Goal: Use online tool/utility: Use online tool/utility

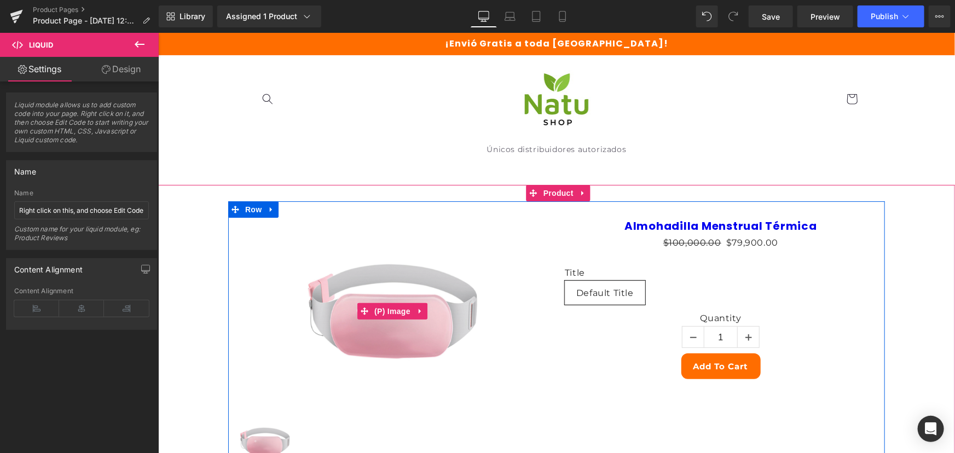
drag, startPoint x: 357, startPoint y: 329, endPoint x: 359, endPoint y: 356, distance: 26.9
click at [357, 329] on img at bounding box center [391, 310] width 187 height 187
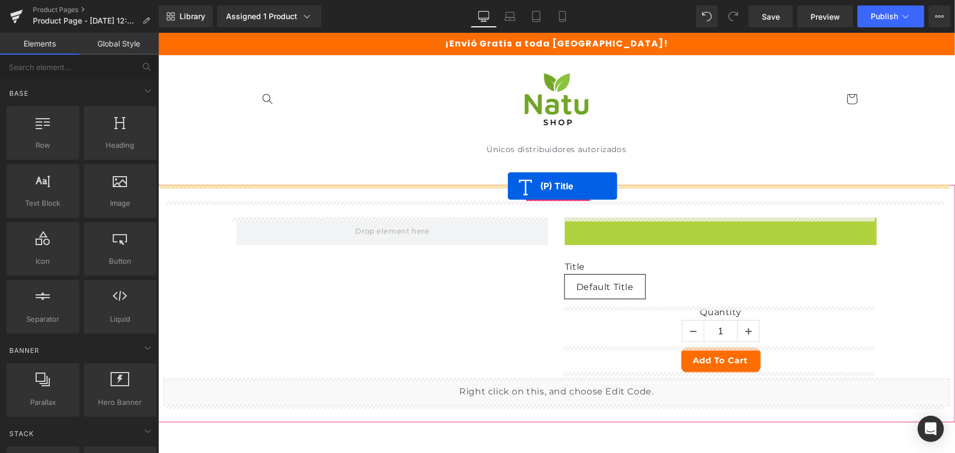
drag, startPoint x: 689, startPoint y: 221, endPoint x: 507, endPoint y: 185, distance: 185.1
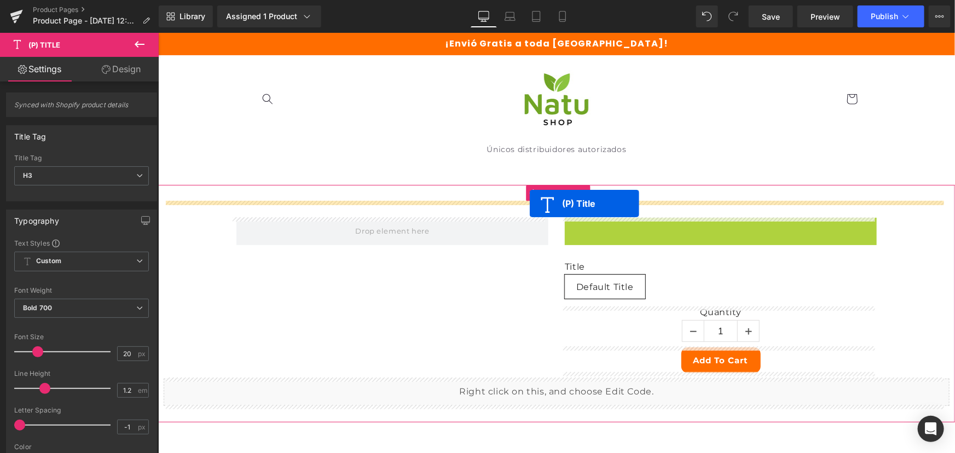
drag, startPoint x: 694, startPoint y: 225, endPoint x: 529, endPoint y: 203, distance: 166.6
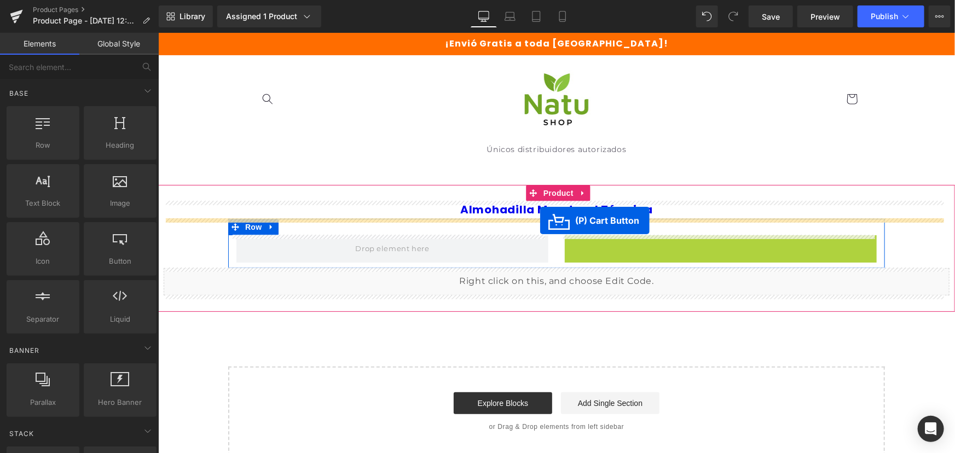
drag, startPoint x: 687, startPoint y: 245, endPoint x: 539, endPoint y: 220, distance: 149.3
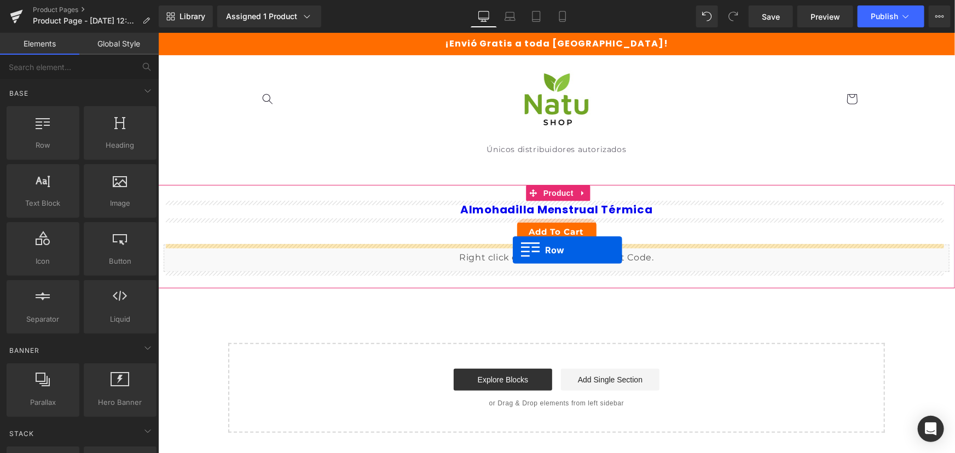
drag, startPoint x: 208, startPoint y: 168, endPoint x: 512, endPoint y: 249, distance: 314.2
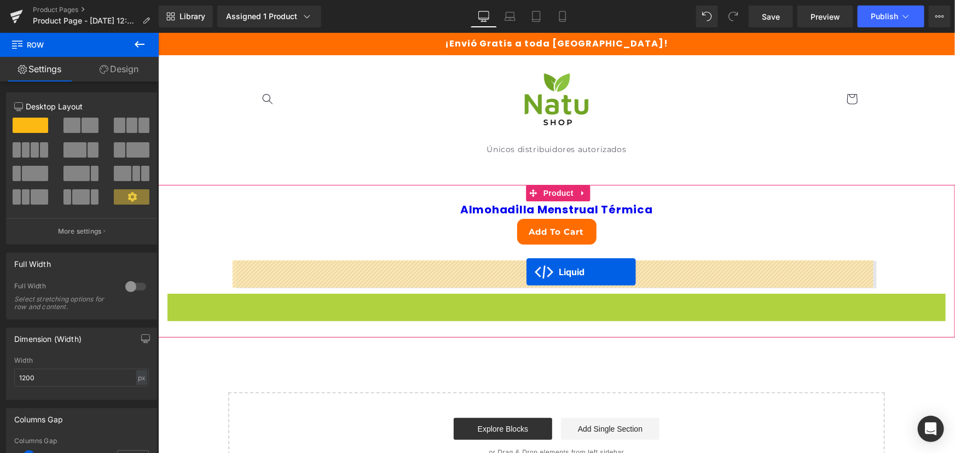
drag, startPoint x: 526, startPoint y: 299, endPoint x: 526, endPoint y: 271, distance: 27.4
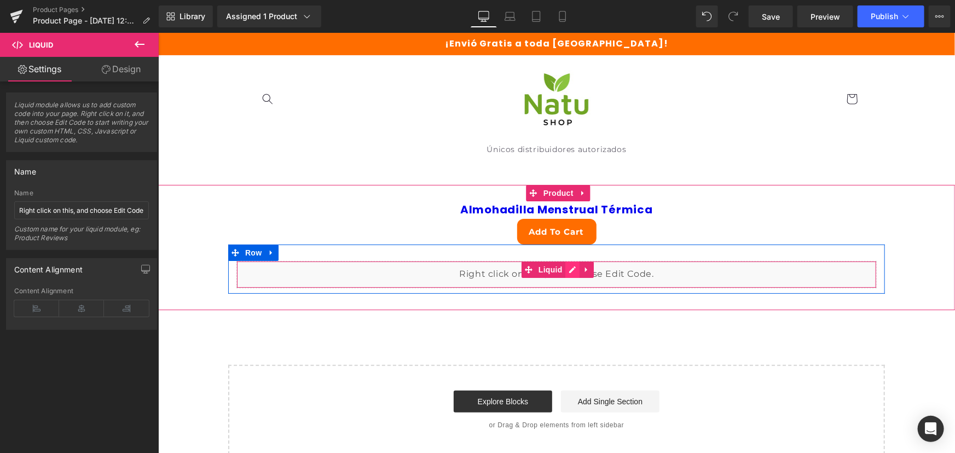
click at [568, 267] on div "Liquid" at bounding box center [556, 273] width 640 height 27
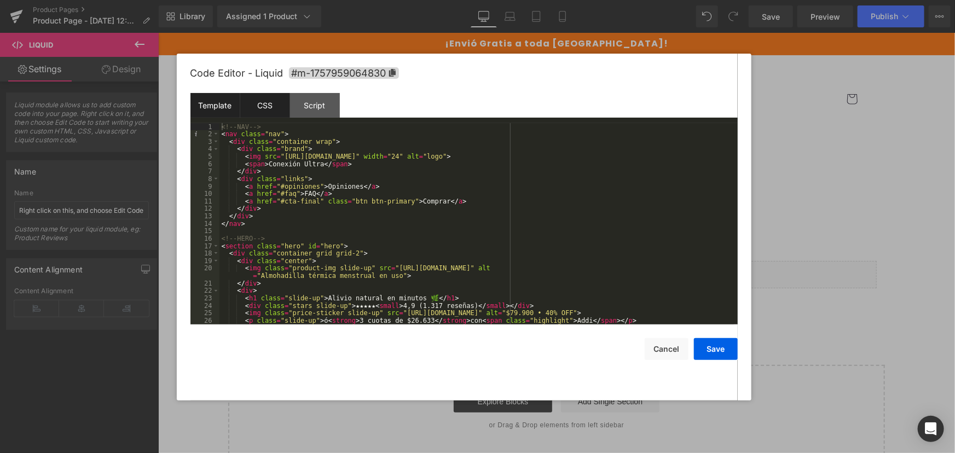
click at [270, 109] on div "CSS" at bounding box center [265, 105] width 50 height 25
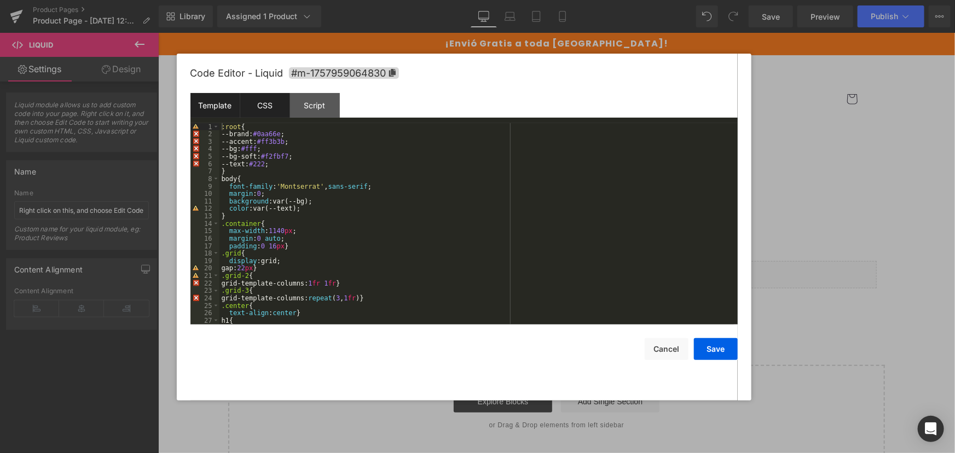
click at [217, 106] on div "Template" at bounding box center [215, 105] width 50 height 25
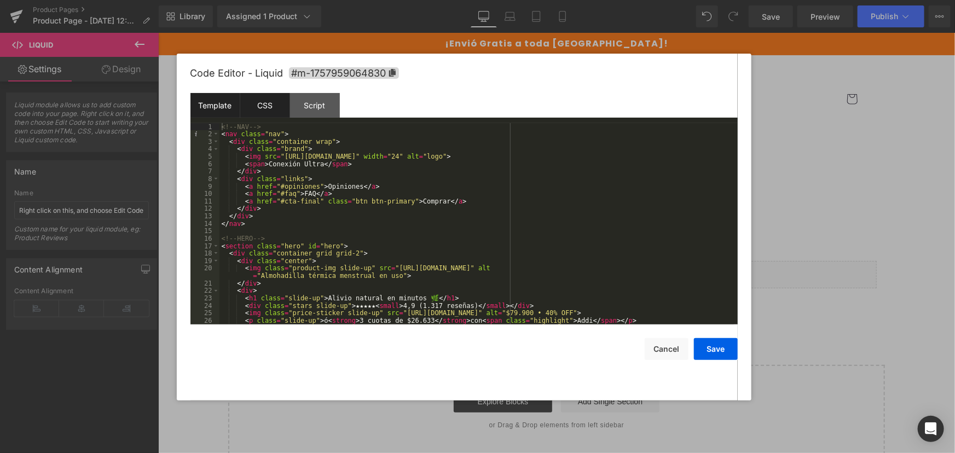
click at [255, 103] on div "CSS" at bounding box center [265, 105] width 50 height 25
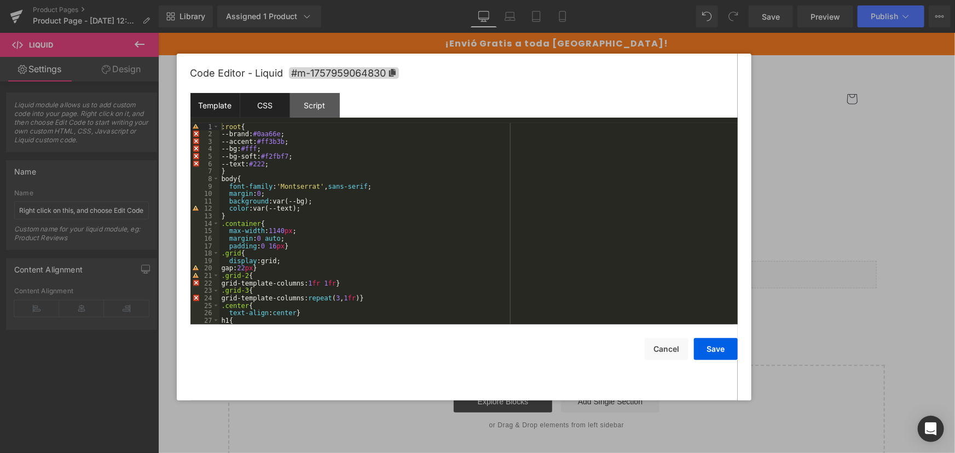
click at [202, 102] on div "Template" at bounding box center [215, 105] width 50 height 25
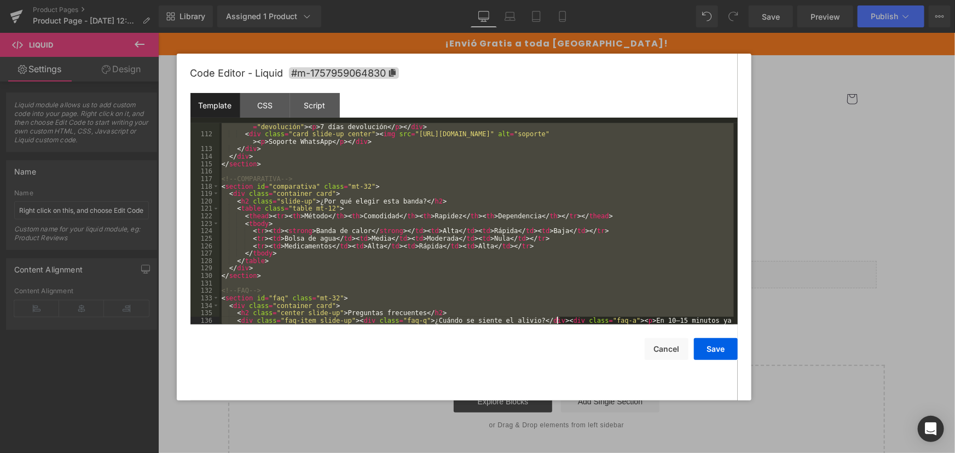
scroll to position [1029, 0]
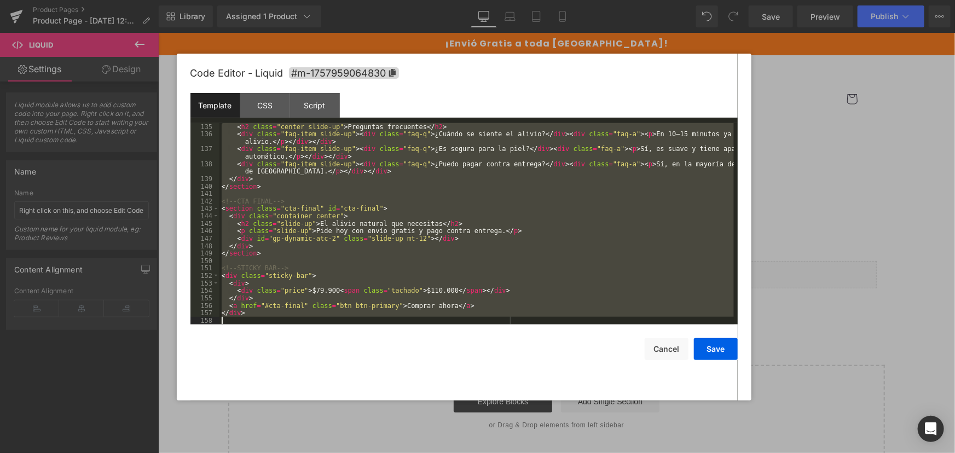
drag, startPoint x: 219, startPoint y: 125, endPoint x: 574, endPoint y: 476, distance: 499.0
click at [574, 452] on html "Liquid You are previewing how the Live Preset 0 will restyle your page. You can…" at bounding box center [477, 226] width 955 height 453
click at [528, 315] on div "< h2 class = "center slide-up" > Preguntas frecuentes </ h2 > < div class = "fa…" at bounding box center [476, 223] width 514 height 201
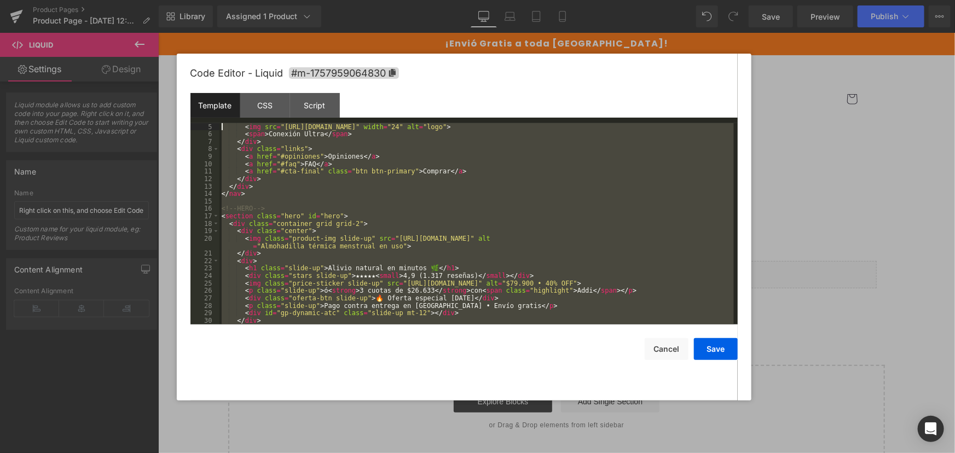
scroll to position [0, 0]
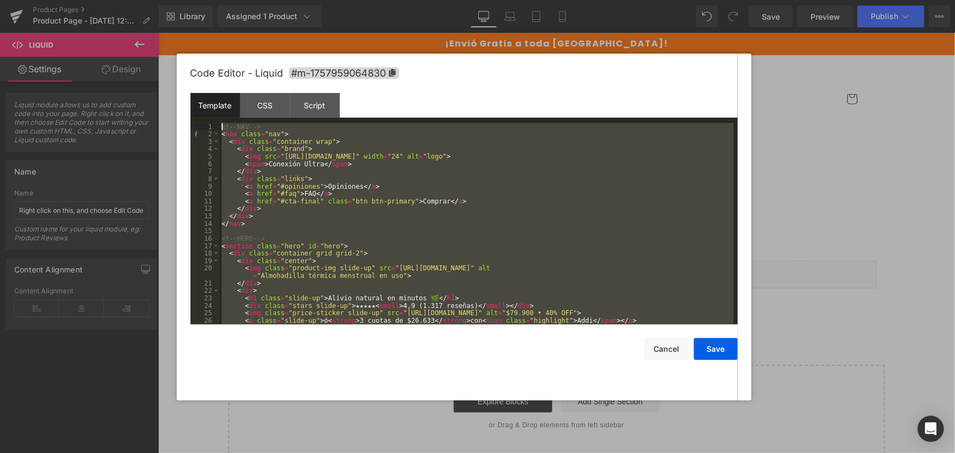
drag, startPoint x: 259, startPoint y: 315, endPoint x: 157, endPoint y: -36, distance: 365.3
click at [157, 0] on html "Liquid You are previewing how the Live Preset 0 will restyle your page. You can…" at bounding box center [477, 226] width 955 height 453
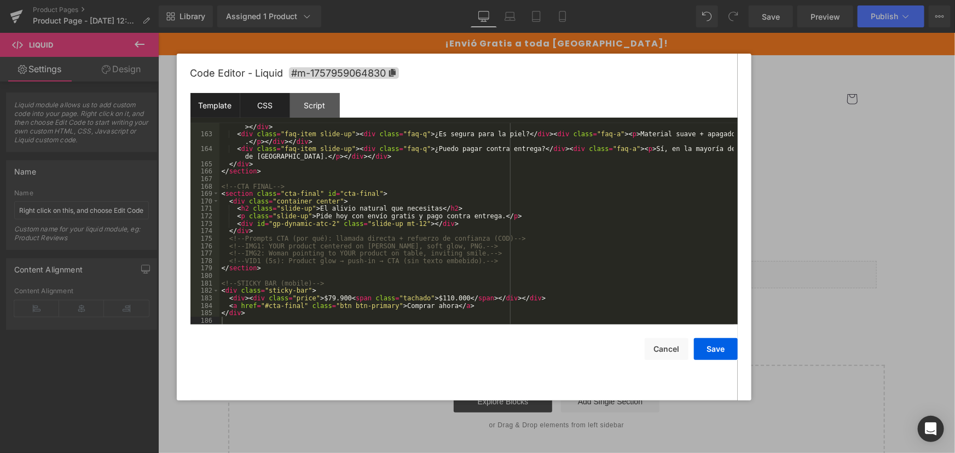
click at [251, 94] on div "CSS" at bounding box center [265, 105] width 50 height 25
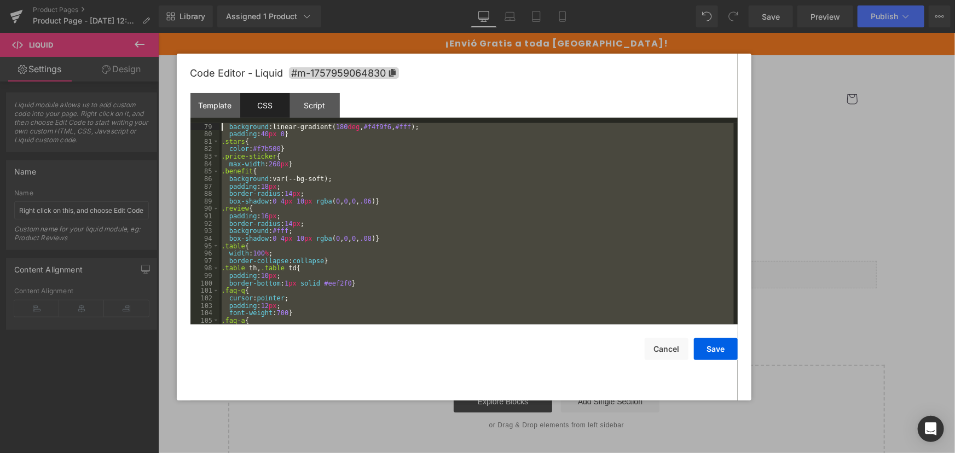
scroll to position [0, 0]
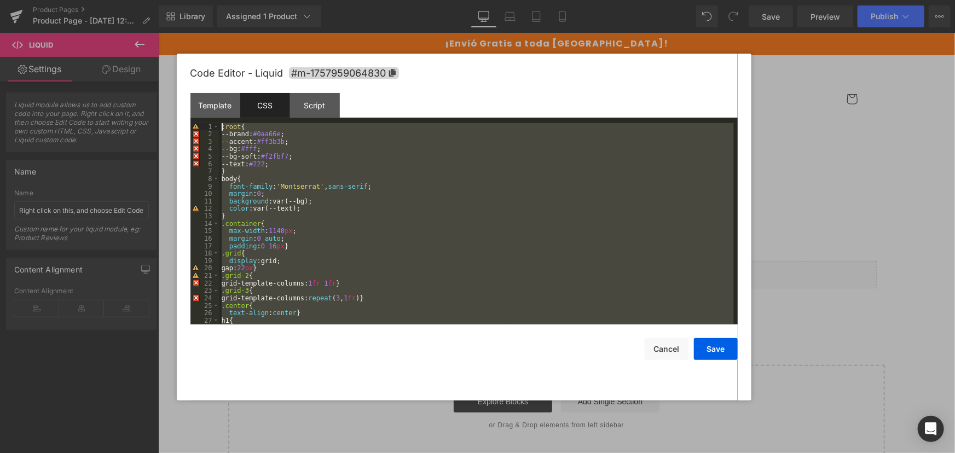
drag, startPoint x: 311, startPoint y: 322, endPoint x: 88, endPoint y: -32, distance: 418.4
click at [88, 0] on html "Liquid You are previewing how the Live Preset 0 will restyle your page. You can…" at bounding box center [477, 226] width 955 height 453
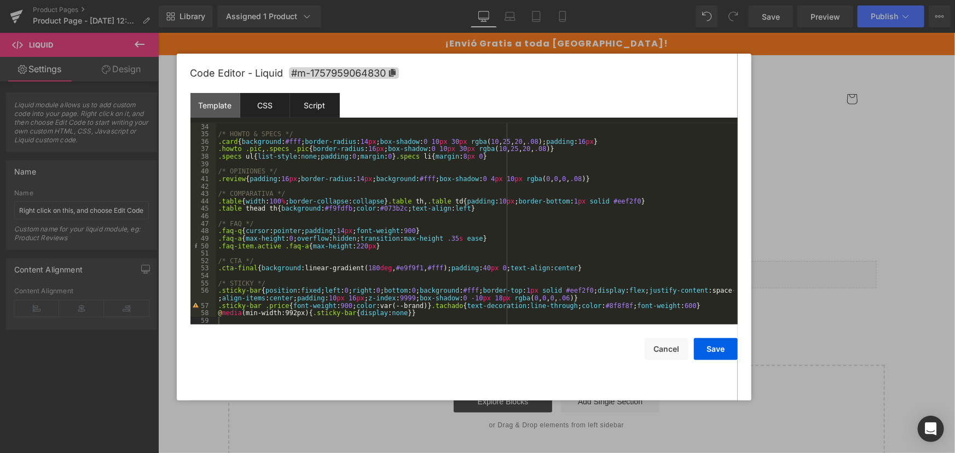
click at [306, 106] on div "Script" at bounding box center [315, 105] width 50 height 25
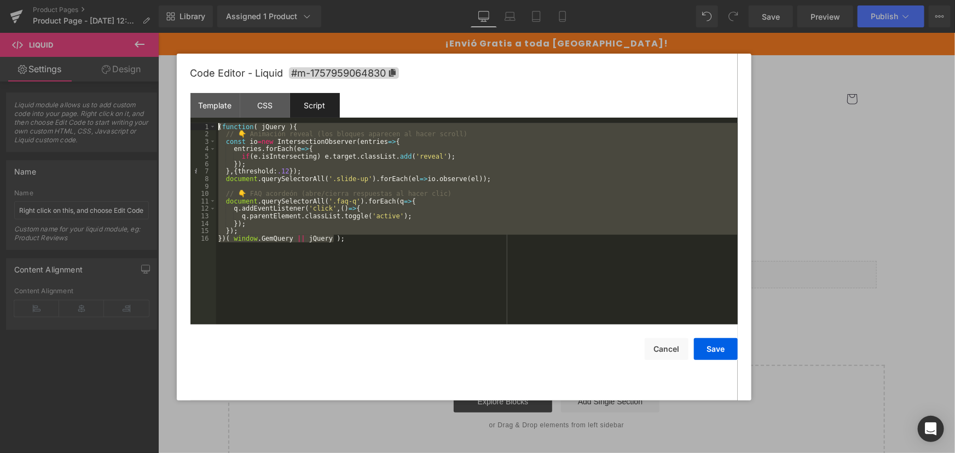
drag, startPoint x: 209, startPoint y: 168, endPoint x: 106, endPoint y: 75, distance: 138.7
click at [106, 75] on body "Liquid You are previewing how the Live Preset 0 will restyle your page. You can…" at bounding box center [477, 226] width 955 height 453
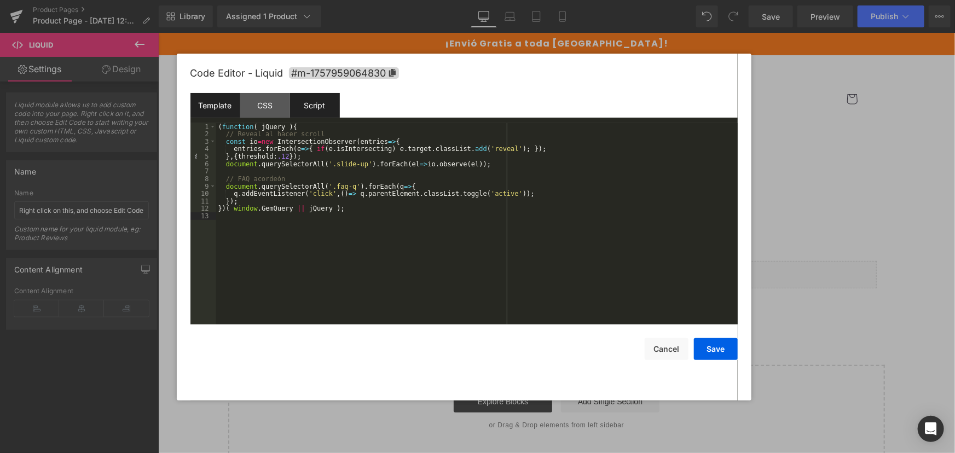
click at [202, 105] on div "Template" at bounding box center [215, 105] width 50 height 25
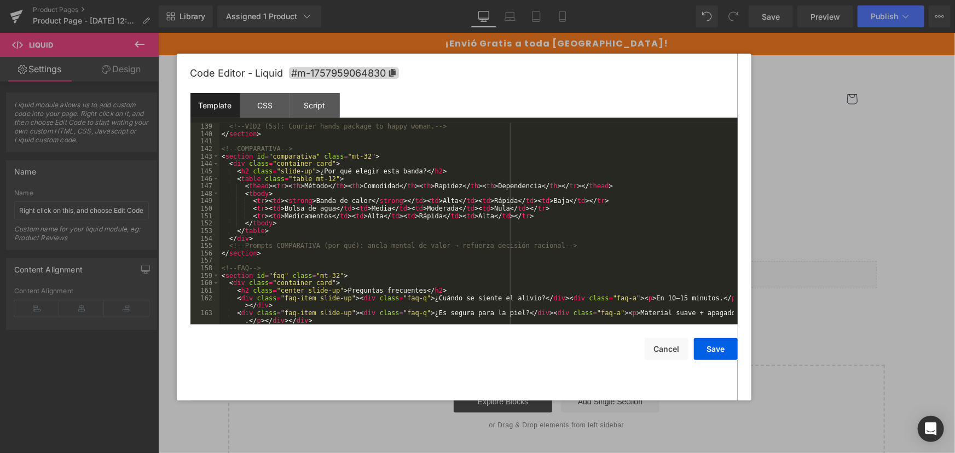
scroll to position [947, 0]
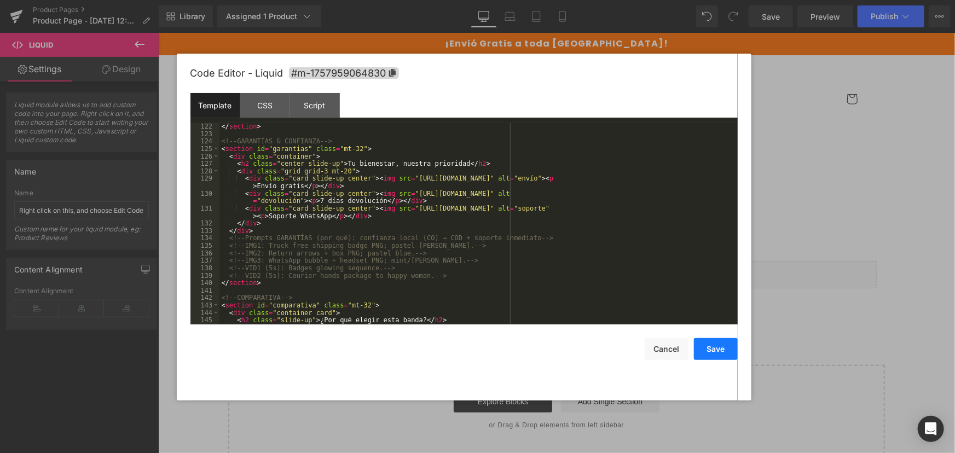
click at [719, 350] on button "Save" at bounding box center [716, 349] width 44 height 22
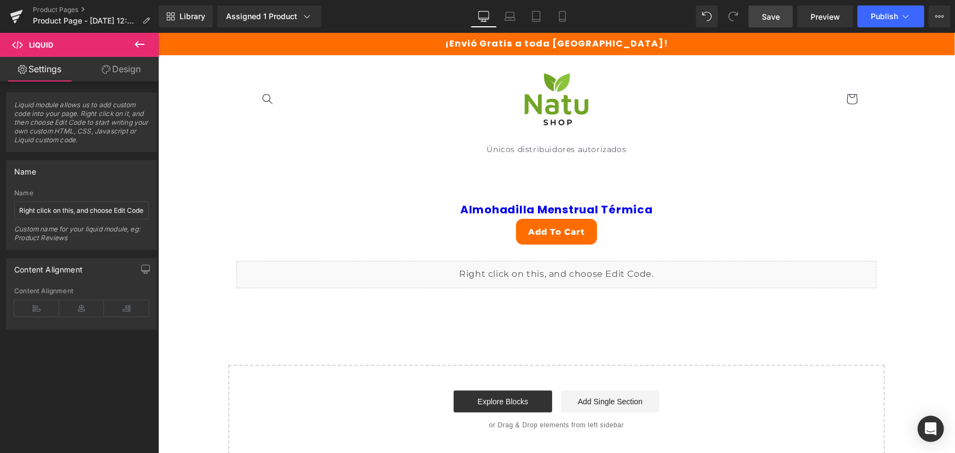
click at [757, 14] on link "Save" at bounding box center [770, 16] width 44 height 22
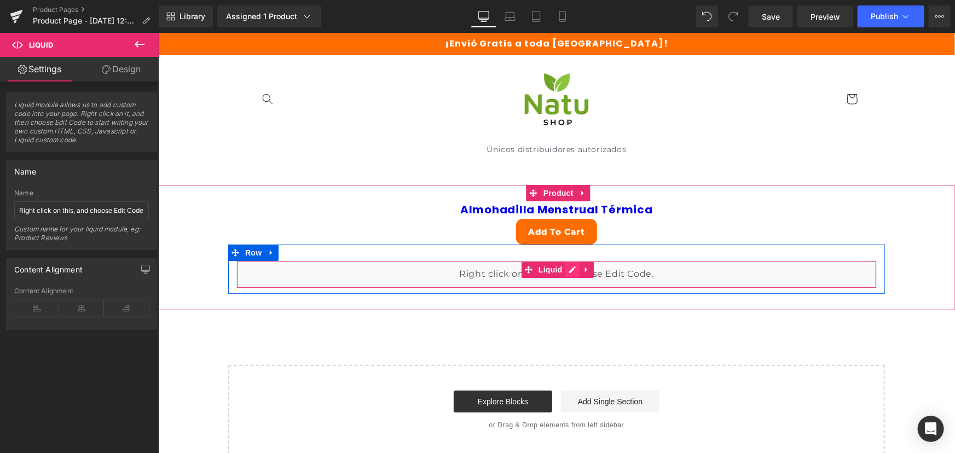
click at [564, 264] on div "Liquid" at bounding box center [556, 273] width 640 height 27
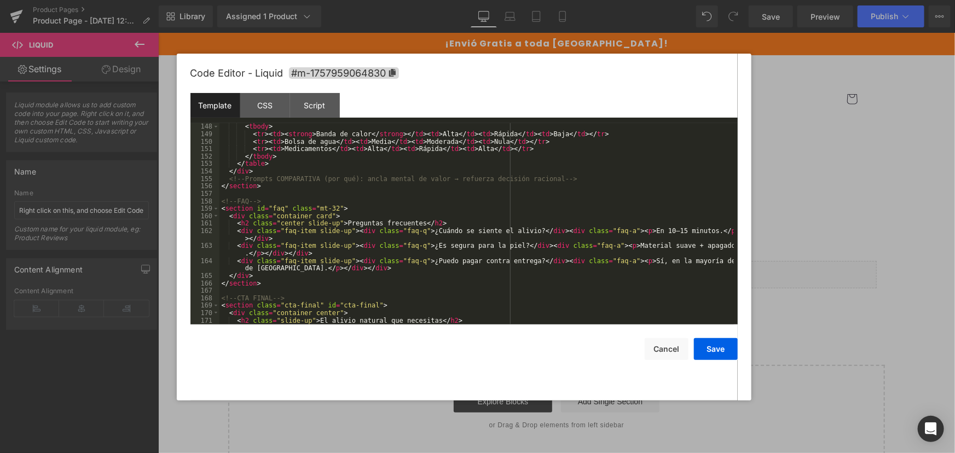
scroll to position [1164, 0]
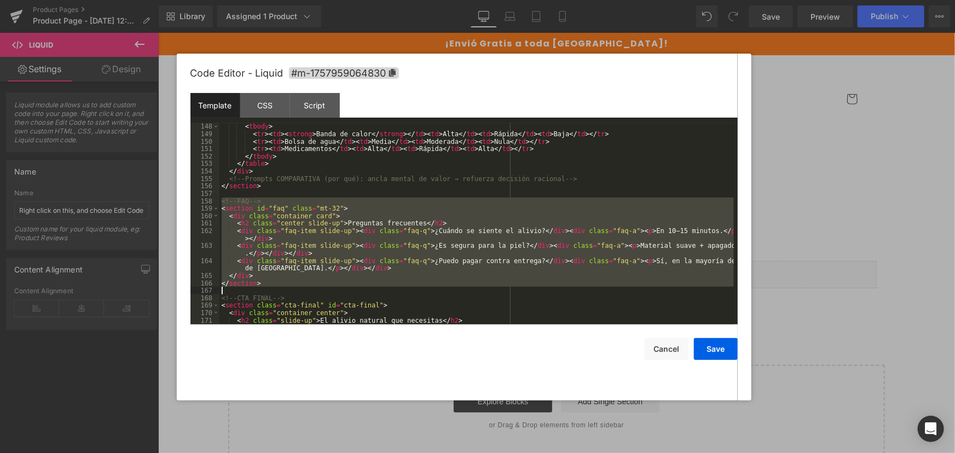
drag, startPoint x: 221, startPoint y: 199, endPoint x: 408, endPoint y: 287, distance: 206.5
click at [408, 287] on div "< tbody > < tr > < td > < strong > Banda de calor </ strong > </ td > < td > Al…" at bounding box center [476, 231] width 514 height 216
click at [274, 104] on div "CSS" at bounding box center [265, 105] width 50 height 25
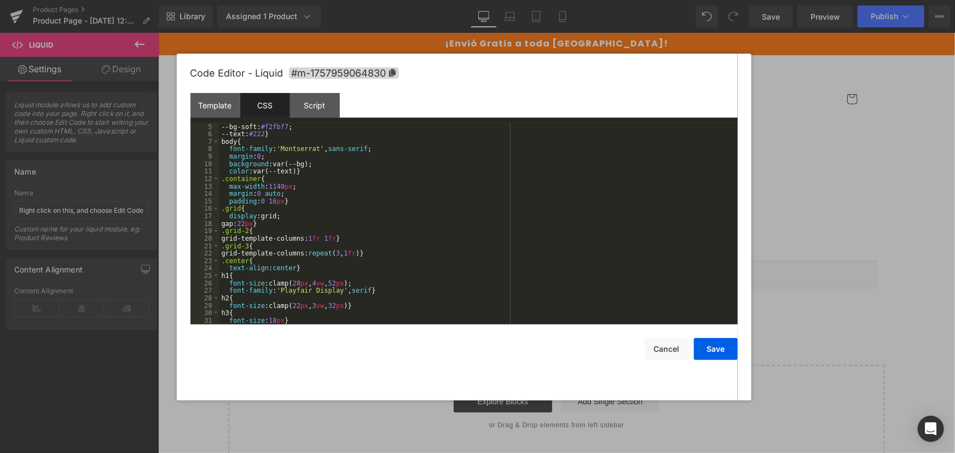
scroll to position [0, 0]
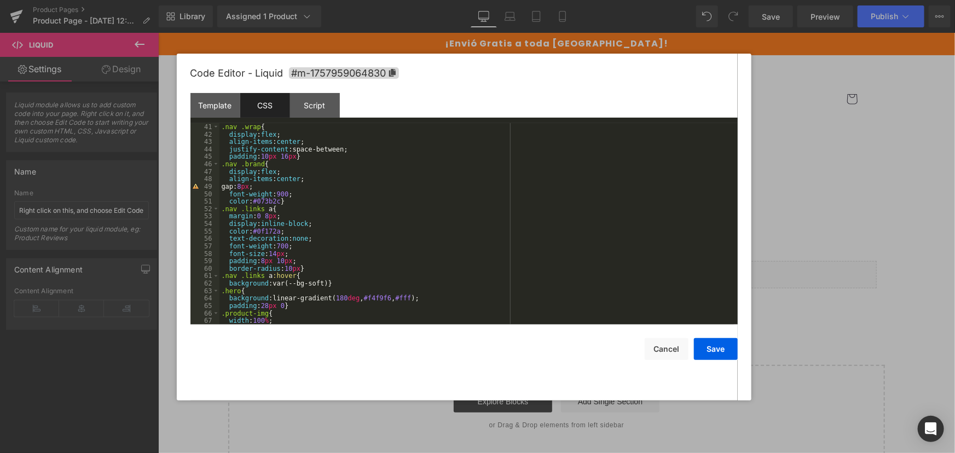
click at [362, 320] on div "box-shadow : 0 4 px 16 px rgba ( 0 , 0 , 0 , .04 ) } .nav .wrap { display : fle…" at bounding box center [476, 223] width 514 height 216
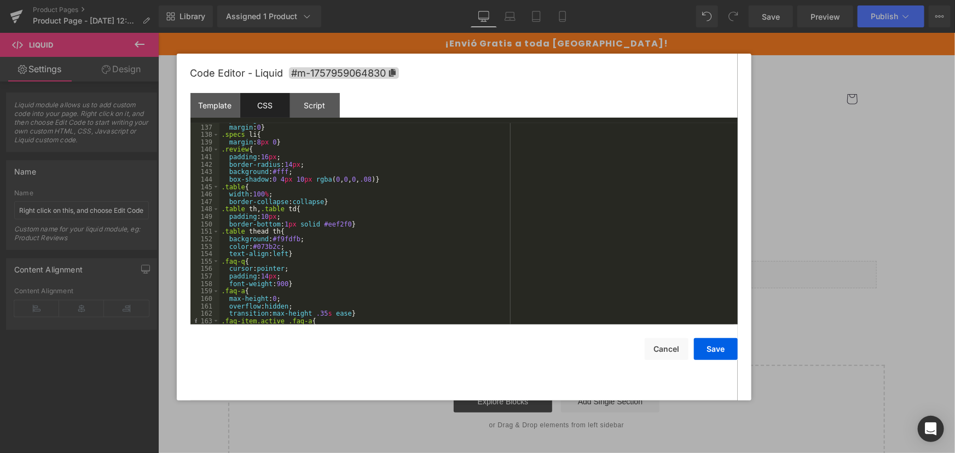
scroll to position [1163, 0]
